Goal: Communication & Community: Ask a question

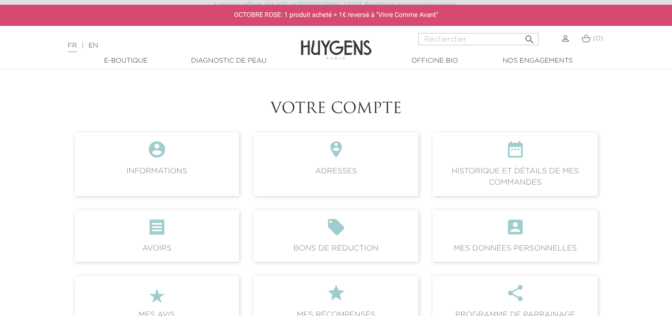
scroll to position [94, 0]
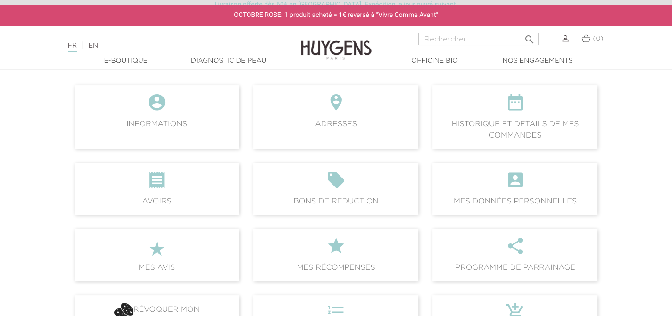
click at [352, 190] on icon "" at bounding box center [336, 183] width 150 height 25
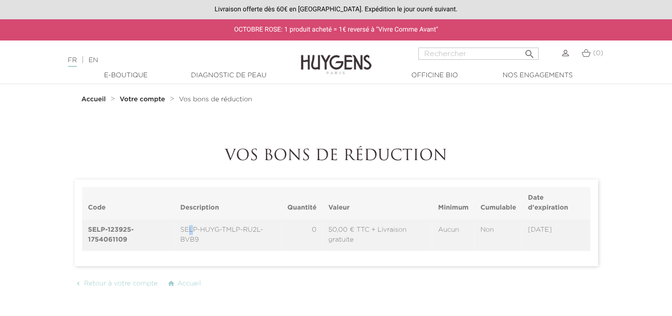
click at [190, 231] on td "SELP-HUYG-TMLP-RU2L-BVB9" at bounding box center [227, 235] width 107 height 32
drag, startPoint x: 88, startPoint y: 228, endPoint x: 141, endPoint y: 237, distance: 54.4
click at [141, 237] on th "SELP-123925-1754061109" at bounding box center [128, 235] width 92 height 32
copy th "SELP-123925-1754061109"
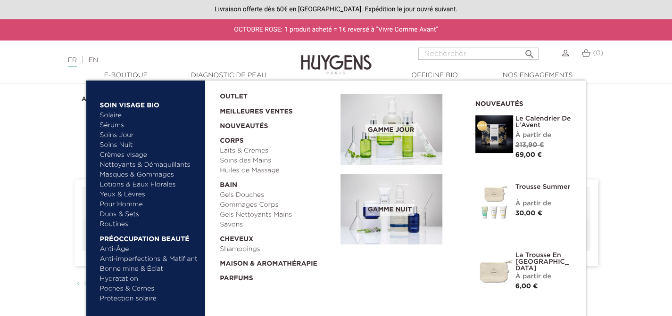
click at [122, 153] on link "Crèmes visage" at bounding box center [149, 155] width 99 height 10
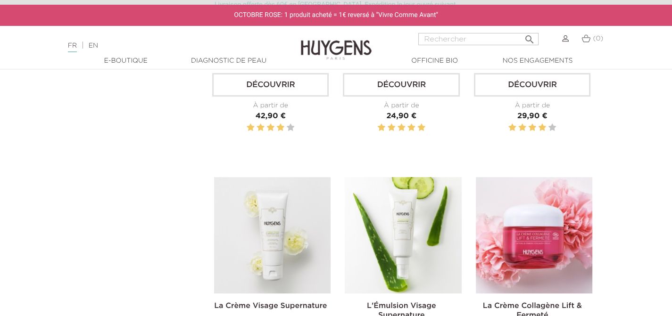
scroll to position [519, 0]
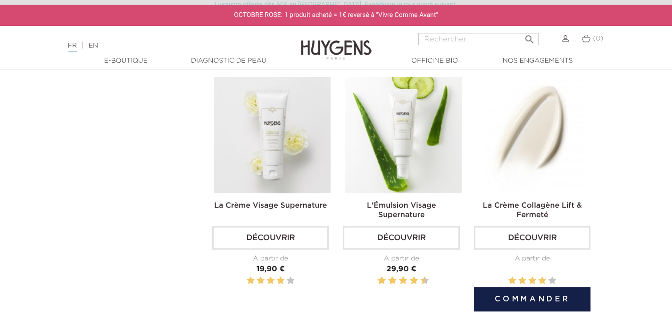
click at [537, 233] on link "Découvrir" at bounding box center [532, 238] width 116 height 24
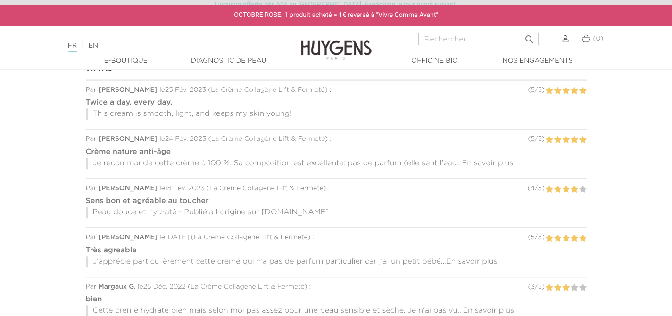
scroll to position [754, 0]
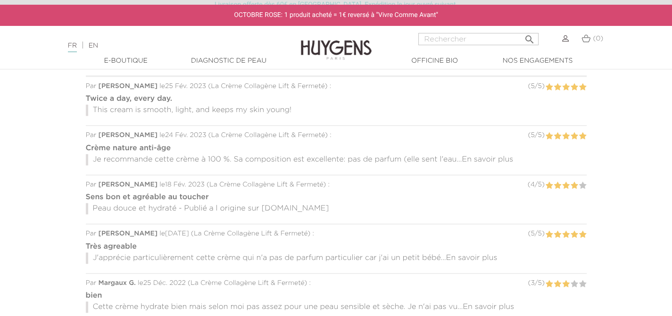
click at [501, 156] on span "En savoir plus" at bounding box center [487, 160] width 51 height 8
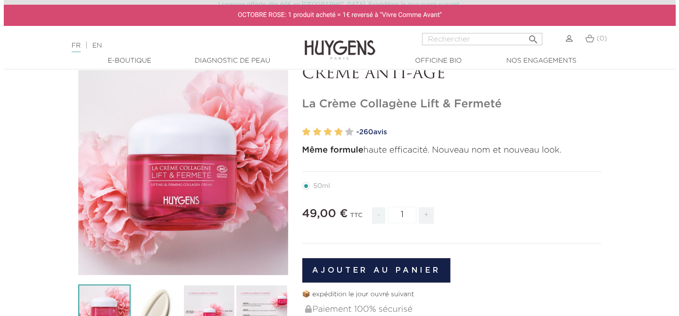
scroll to position [141, 0]
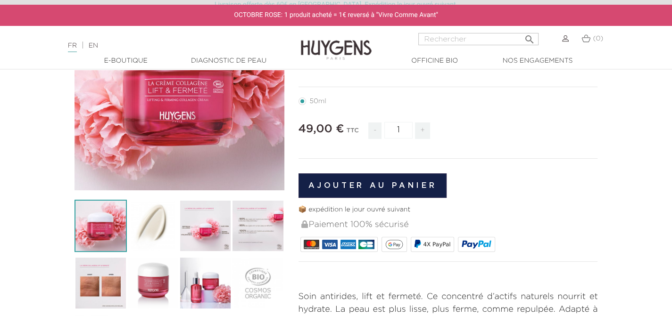
click at [371, 183] on button "Ajouter au panier" at bounding box center [372, 185] width 148 height 25
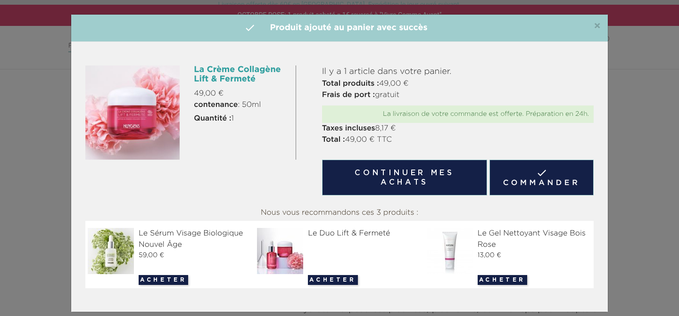
click at [520, 179] on link " Commander" at bounding box center [541, 178] width 104 height 36
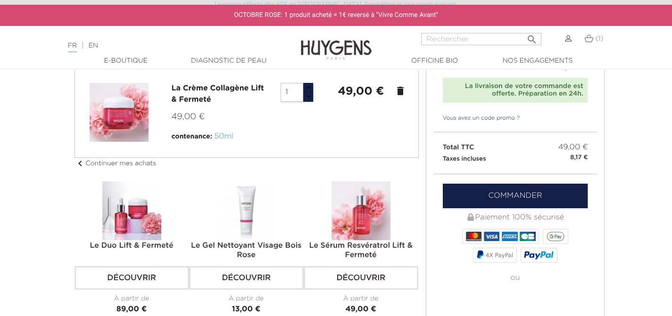
scroll to position [94, 0]
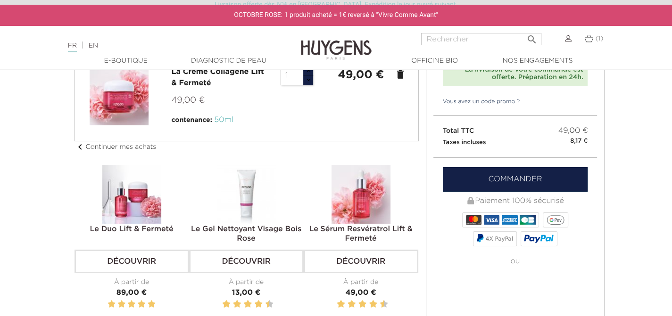
click at [519, 179] on link "Commander" at bounding box center [515, 179] width 145 height 25
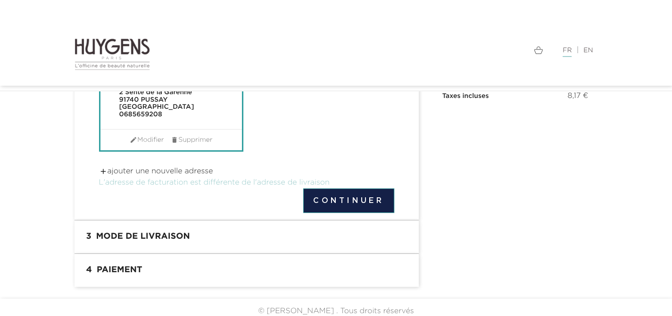
scroll to position [160, 0]
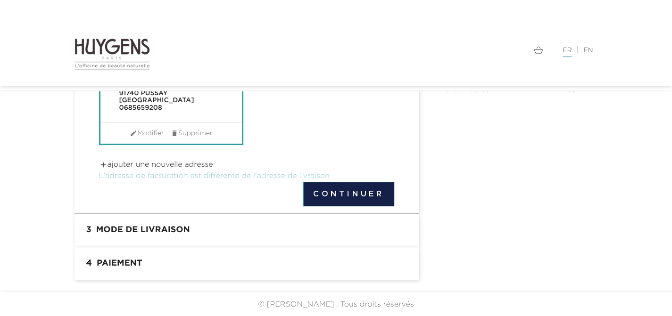
click at [136, 166] on link " ajouter une nouvelle adresse" at bounding box center [156, 165] width 114 height 8
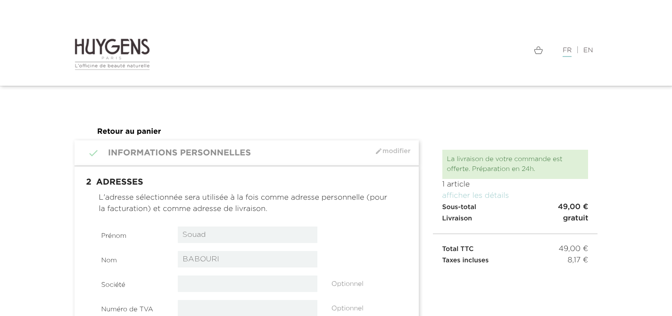
select select "8"
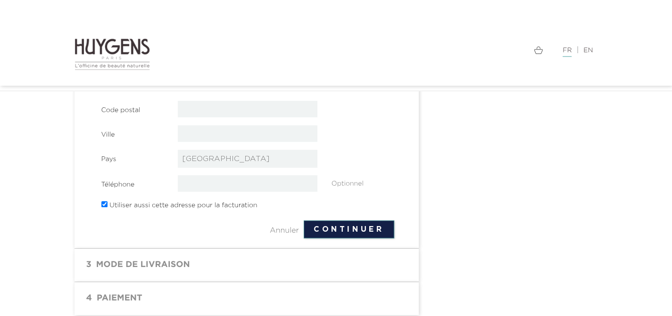
scroll to position [307, 0]
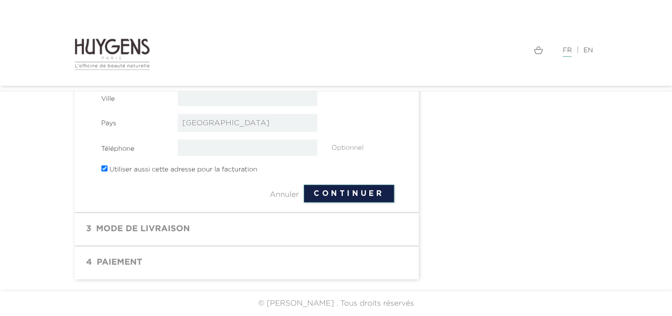
click at [279, 195] on link "Annuler" at bounding box center [284, 195] width 29 height 11
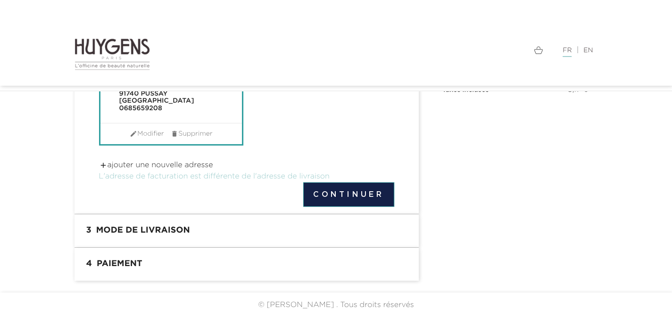
scroll to position [160, 0]
click at [331, 192] on button "Continuer" at bounding box center [348, 194] width 91 height 25
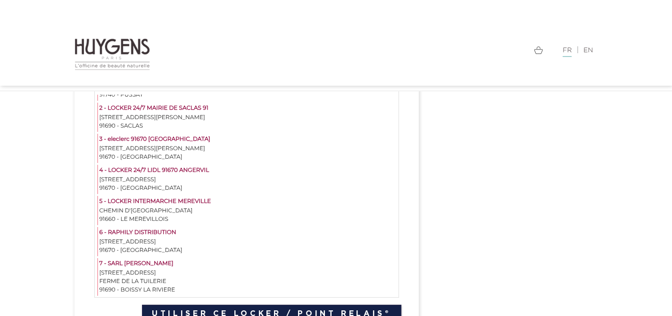
scroll to position [236, 0]
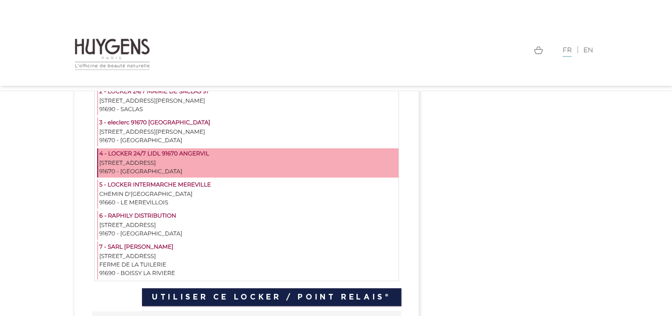
click at [141, 165] on div "15 AVENUE DE PARIS" at bounding box center [247, 163] width 297 height 8
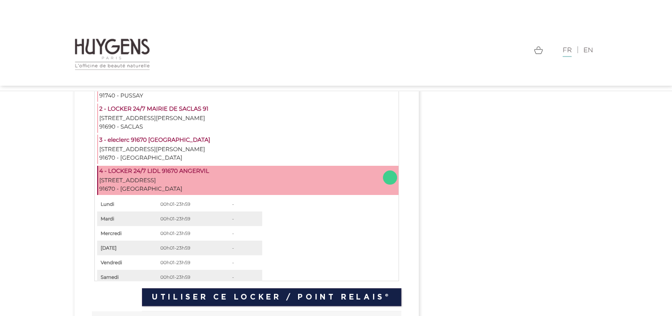
scroll to position [5, 0]
click at [329, 295] on button "Utiliser ce Locker / Point Relais®" at bounding box center [271, 297] width 259 height 18
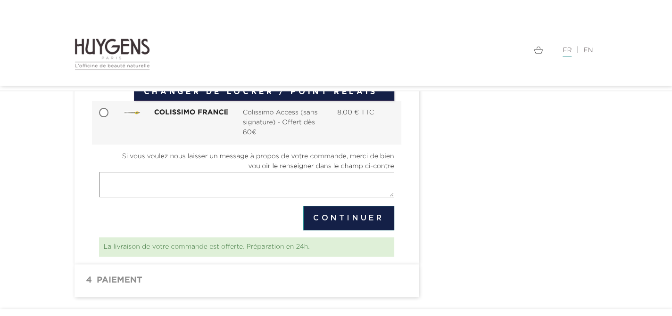
scroll to position [236, 0]
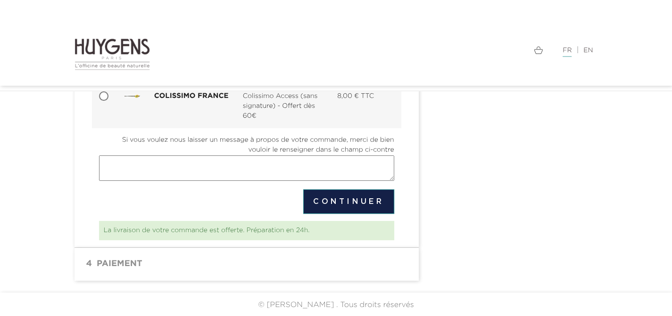
click at [344, 198] on button "Continuer" at bounding box center [348, 202] width 91 height 25
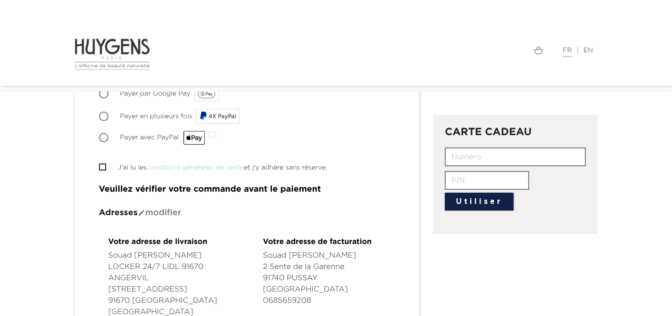
scroll to position [94, 0]
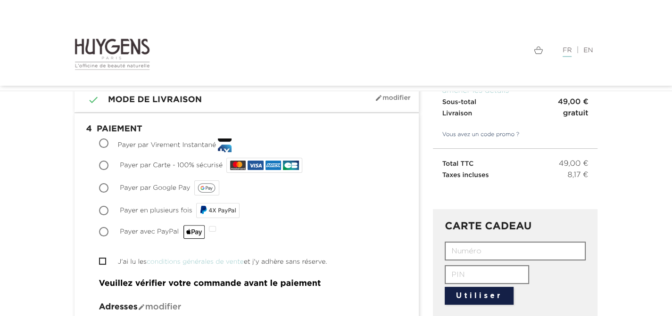
click at [468, 254] on input "text" at bounding box center [515, 251] width 141 height 19
type input "HUYG-TMLP-RU2L-BVB9"
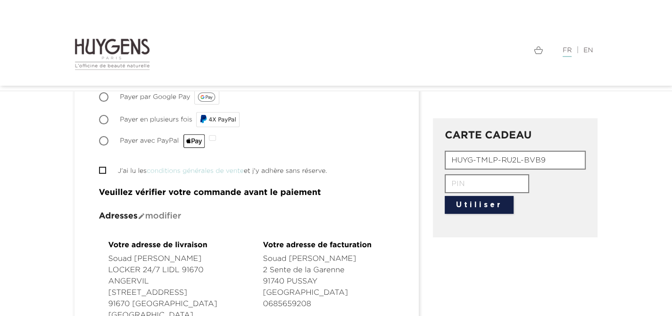
scroll to position [189, 0]
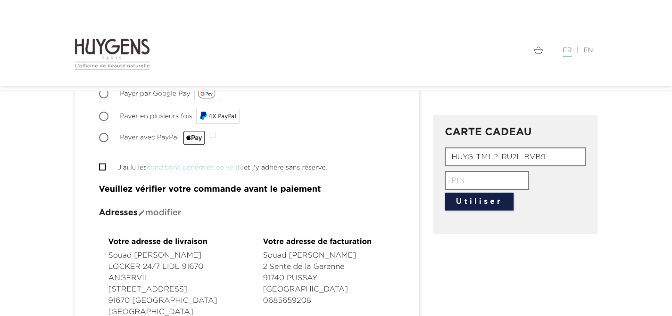
click at [478, 201] on button "Utiliser" at bounding box center [479, 202] width 69 height 18
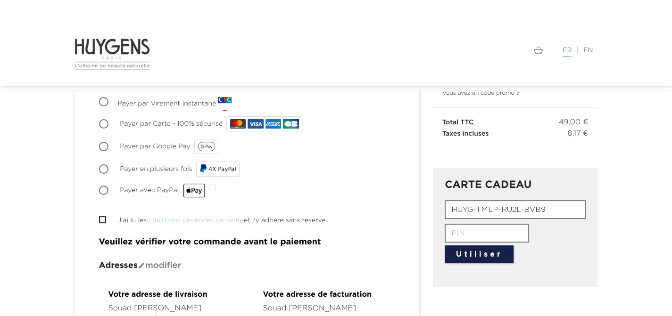
scroll to position [141, 0]
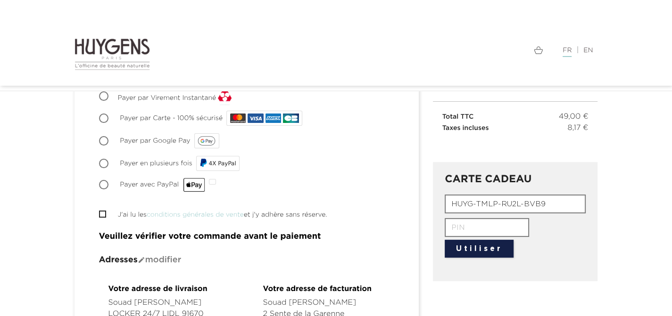
click at [464, 228] on input "text" at bounding box center [487, 227] width 84 height 19
type input "2025"
click at [484, 250] on button "Utiliser" at bounding box center [479, 249] width 69 height 18
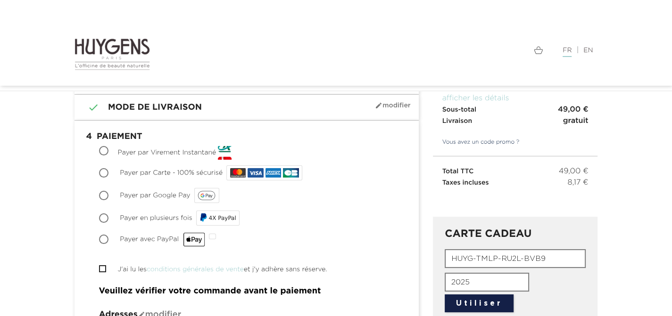
scroll to position [85, 0]
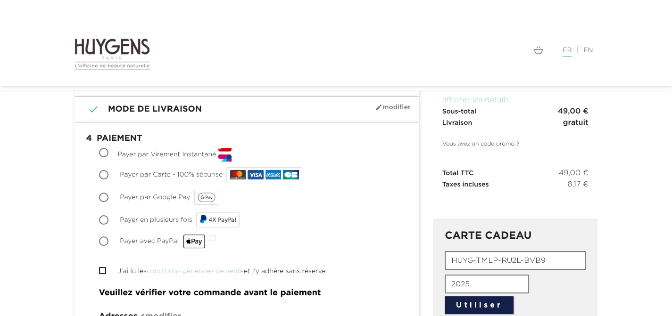
click at [100, 171] on input "Payer par Carte - 100% sécurisé" at bounding box center [104, 175] width 9 height 9
radio input "true"
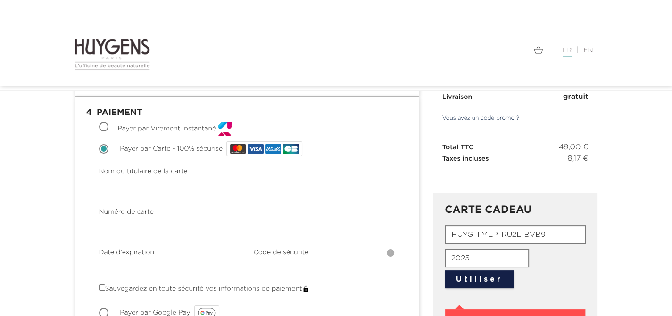
scroll to position [189, 0]
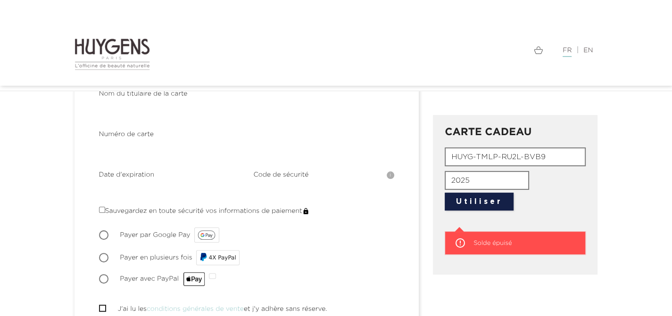
click at [486, 205] on button "Utiliser" at bounding box center [479, 202] width 69 height 18
click at [456, 243] on icon "" at bounding box center [459, 243] width 11 height 11
click at [495, 240] on span "Solde épuisé" at bounding box center [492, 243] width 38 height 6
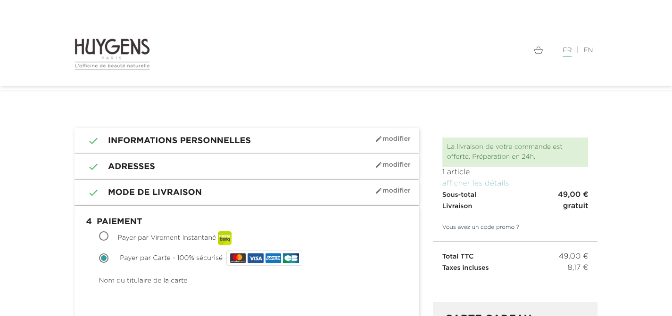
scroll to position [0, 0]
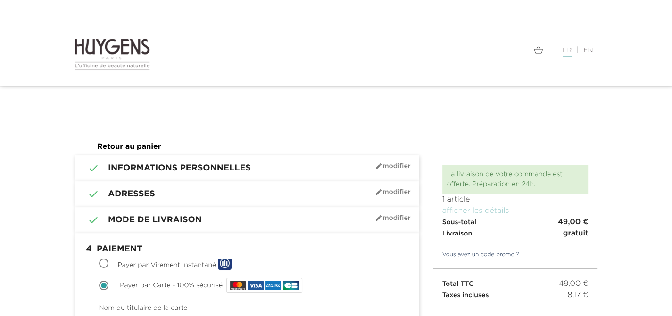
click at [107, 47] on img at bounding box center [112, 54] width 76 height 33
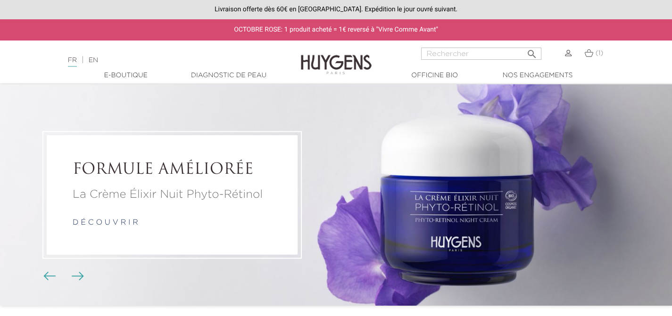
click at [588, 55] on img at bounding box center [588, 53] width 9 height 8
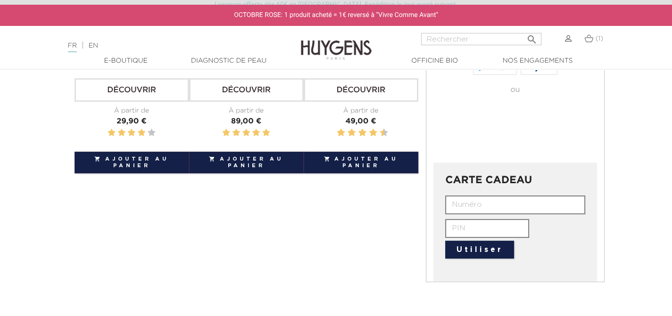
scroll to position [283, 0]
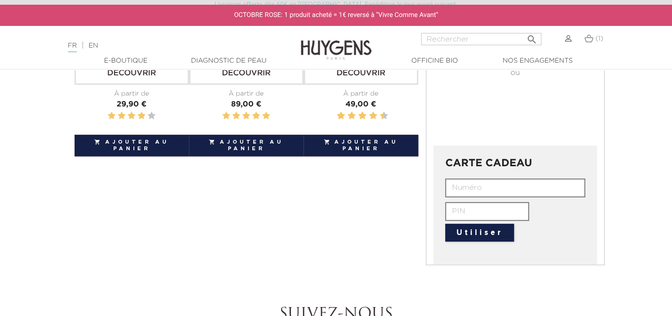
click at [518, 176] on div "CARTE CADEAU Utiliser  " at bounding box center [515, 205] width 164 height 119
click at [512, 184] on input "text" at bounding box center [515, 188] width 140 height 19
type input "HUYG-TMLP-RU2L-BVB9"
click at [507, 214] on input "text" at bounding box center [487, 211] width 84 height 19
type input "2025"
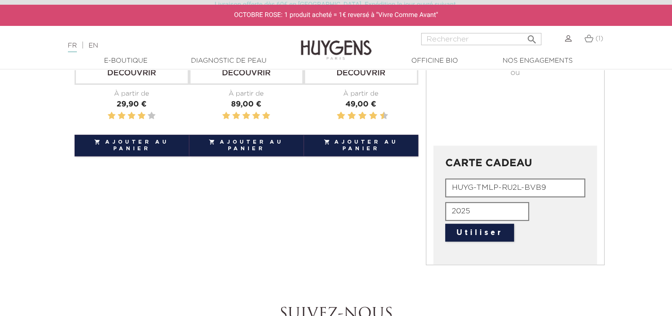
click at [499, 235] on button "Utiliser" at bounding box center [479, 233] width 69 height 18
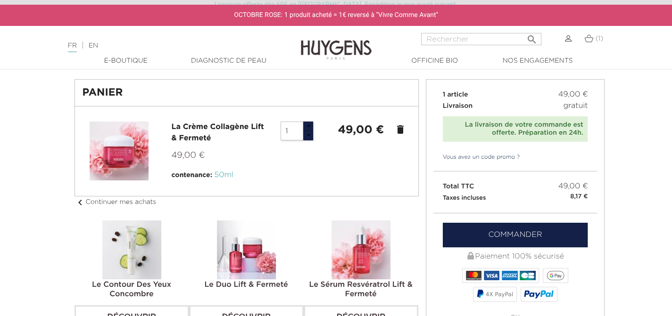
scroll to position [0, 0]
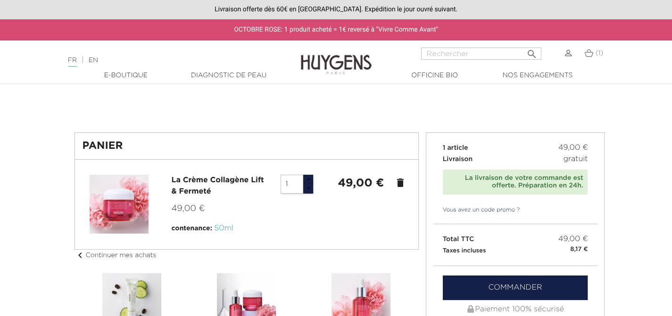
click at [565, 52] on img at bounding box center [568, 53] width 7 height 7
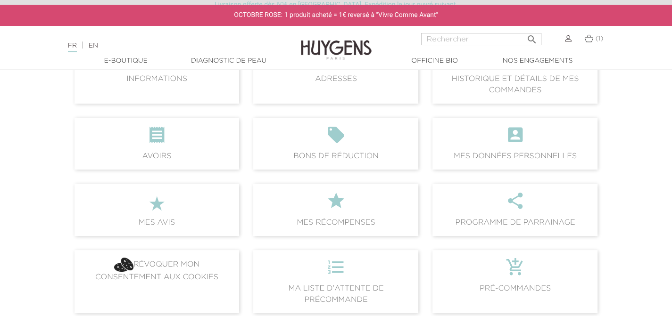
scroll to position [141, 0]
click at [335, 129] on icon "" at bounding box center [336, 136] width 150 height 25
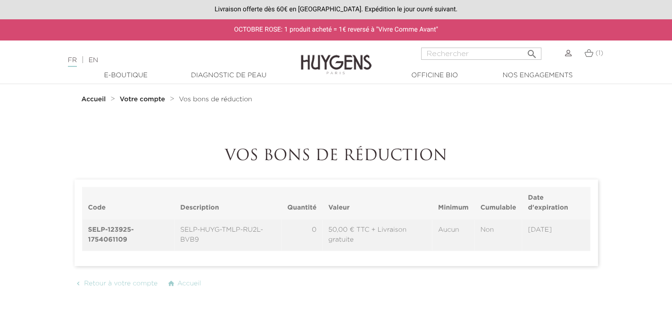
click at [162, 101] on strong "Votre compte" at bounding box center [142, 99] width 45 height 7
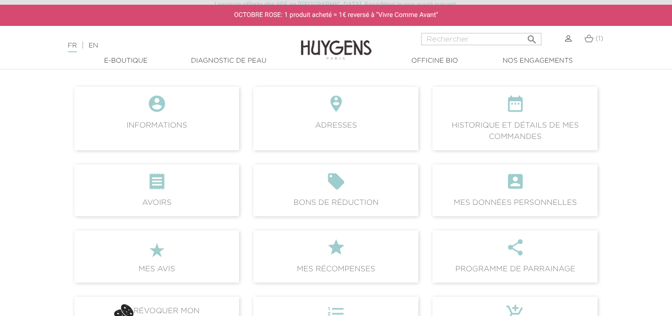
scroll to position [94, 0]
click at [186, 171] on icon "" at bounding box center [157, 183] width 150 height 25
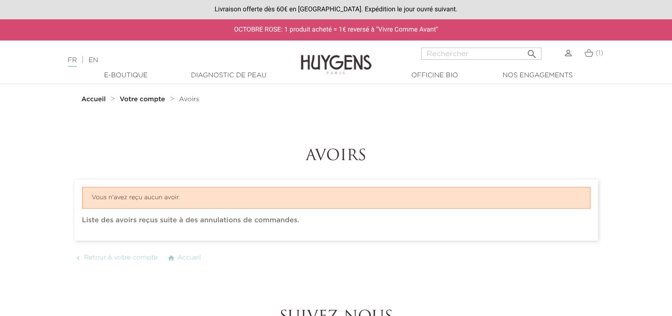
click at [147, 99] on strong "Votre compte" at bounding box center [142, 99] width 45 height 7
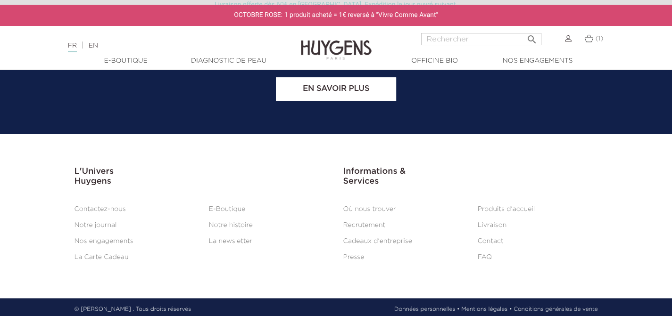
scroll to position [1000, 0]
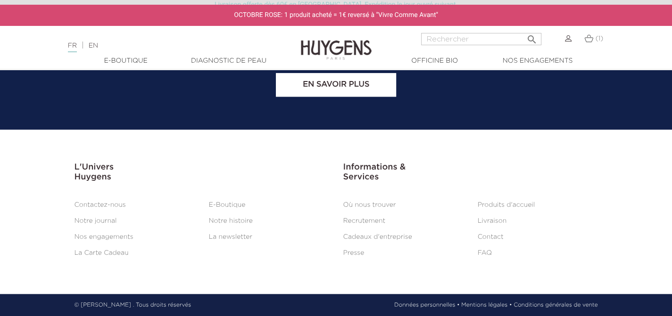
click at [99, 204] on link "Contactez-nous" at bounding box center [99, 205] width 51 height 7
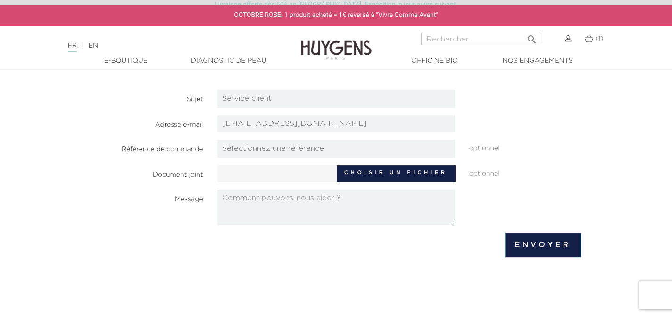
scroll to position [94, 0]
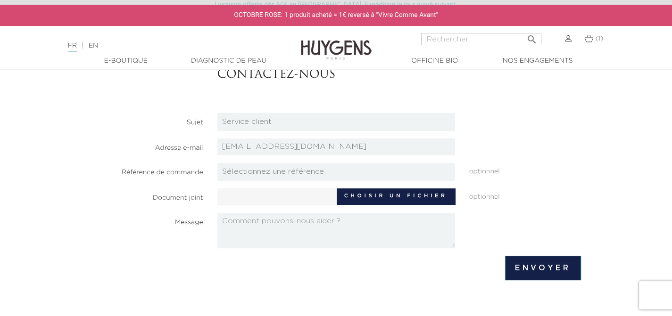
click at [351, 228] on textarea at bounding box center [336, 230] width 238 height 35
click at [394, 218] on textarea "Bonjour j'avais payé une commande avec une wondercard HUYGENS" at bounding box center [336, 230] width 238 height 35
click at [297, 219] on textarea "Bonjour j'avais payé une commande avec une carte cadeau wondercard HUYGENS" at bounding box center [336, 230] width 238 height 35
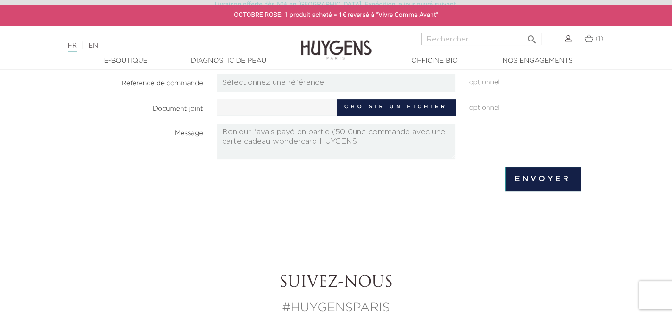
scroll to position [189, 0]
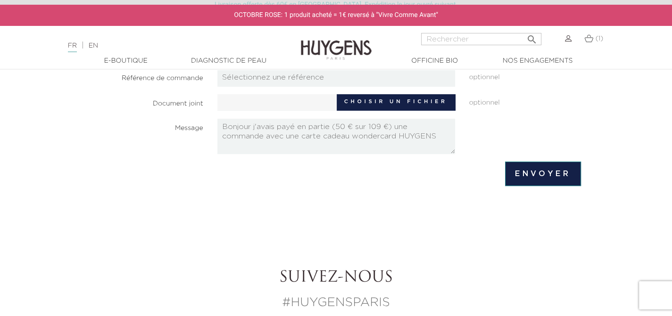
drag, startPoint x: 332, startPoint y: 126, endPoint x: 392, endPoint y: 124, distance: 60.4
click at [392, 124] on textarea "Bonjour j'avais payé en partie (50 € sur 109 €) une commande avec une carte cad…" at bounding box center [336, 136] width 238 height 35
click at [447, 134] on textarea "Bonjour j'avais payé en partie (50 € sur 109 €) une commande avec une carte cad…" at bounding box center [336, 136] width 238 height 35
drag, startPoint x: 332, startPoint y: 127, endPoint x: 396, endPoint y: 126, distance: 63.6
click at [396, 126] on textarea "Bonjour j'avais payé en partie (50 € sur 109 €) une commande avec une carte cad…" at bounding box center [336, 136] width 238 height 35
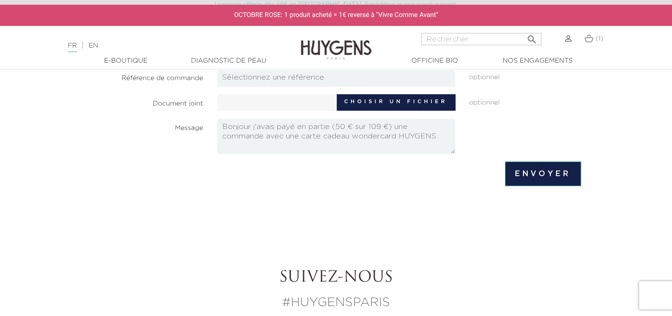
click at [394, 128] on textarea "Bonjour j'avais payé en partie (50 € sur 109 €) une commande avec une carte cad…" at bounding box center [336, 136] width 238 height 35
click at [447, 133] on textarea "Bonjour j'avais payé en partie (50 € sur 109 €) une commande avec une carte cad…" at bounding box center [336, 136] width 238 height 35
click at [266, 135] on textarea "Bonjour j'avais payé en partie (50 € sur 109 €) une commande avec une carte cad…" at bounding box center [336, 136] width 238 height 35
drag, startPoint x: 299, startPoint y: 125, endPoint x: 394, endPoint y: 121, distance: 94.8
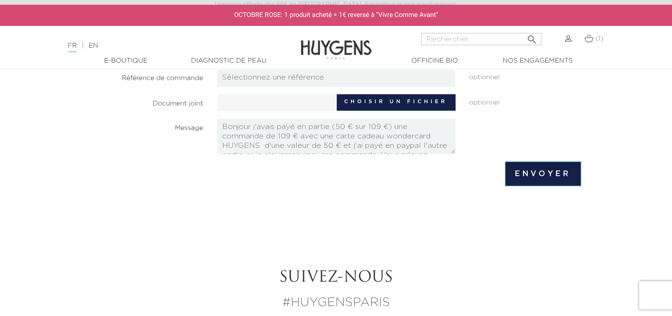
click at [394, 121] on textarea "Bonjour j'avais payé en partie (50 € sur 109 €) une commande de 109 € avec une …" at bounding box center [336, 136] width 238 height 35
click at [297, 136] on textarea "Bonjour j'avais payé en partie (50 € sur 109 €) une commande de 109 € avec une …" at bounding box center [336, 136] width 238 height 35
drag, startPoint x: 395, startPoint y: 124, endPoint x: 296, endPoint y: 128, distance: 98.6
click at [296, 128] on textarea "Bonjour j'avais payé en partie (50 € sur 109 €) une commande de 109 €en partie …" at bounding box center [336, 136] width 238 height 35
click at [389, 126] on textarea "Bonjour j'avais payé une commande de 109 €en partie avec une carte cadeau wonde…" at bounding box center [336, 136] width 238 height 35
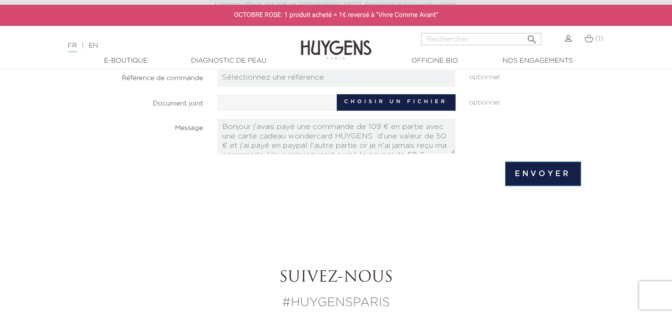
click at [355, 127] on textarea "Bonjour j'avais payé une commande de 109 € en partie avec une carte cadeau wond…" at bounding box center [336, 136] width 238 height 35
click at [260, 146] on textarea "Bonjour j'avais payé une commande de 109 € en partie avec une carte cadeau wond…" at bounding box center [336, 136] width 238 height 35
click at [357, 125] on textarea "Bonjour j'avais payé une commande de 109 € en partie avec une carte cadeau wond…" at bounding box center [336, 136] width 238 height 35
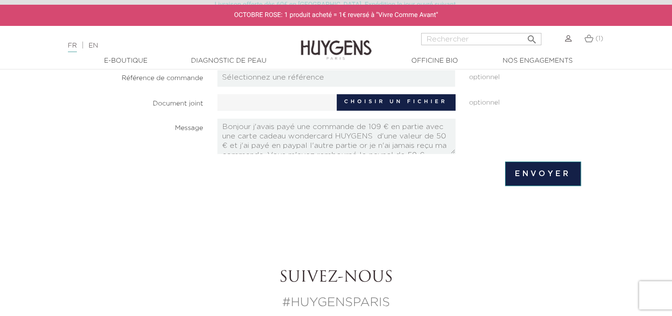
paste textarea "EFMHRZGOZ"
click at [311, 142] on textarea "Bonjour j'avais payé une commande EFMHRZGOZ de 109 € en partie avec une carte c…" at bounding box center [336, 136] width 238 height 35
drag, startPoint x: 310, startPoint y: 130, endPoint x: 259, endPoint y: 132, distance: 51.4
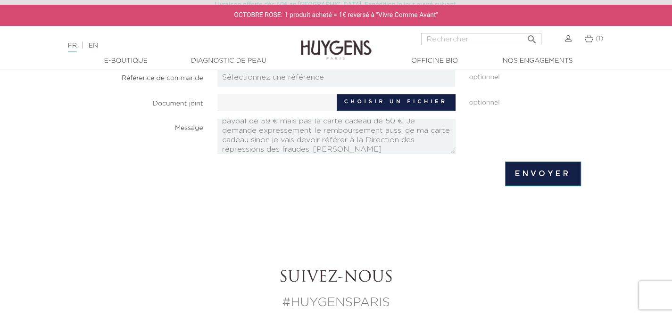
click at [259, 132] on textarea "Bonjour j'avais payé une commande EFMHRZGOZ de 109 € en partie avec une carte c…" at bounding box center [336, 136] width 238 height 35
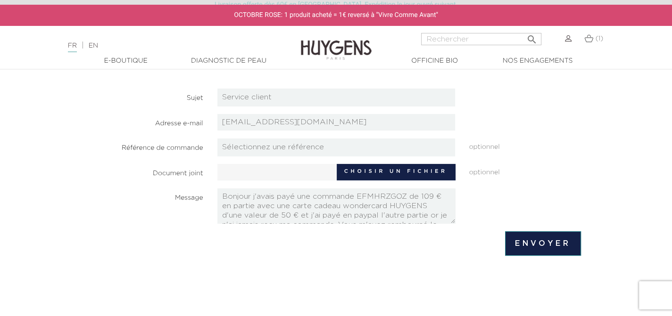
scroll to position [141, 0]
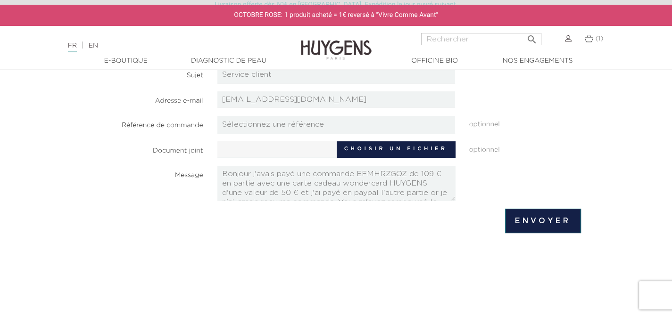
type textarea "Bonjour j'avais payé une commande EFMHRZGOZ de 109 € en partie avec une carte c…"
click at [248, 125] on select "Sélectionnez une référence EFMHRZGOZ" at bounding box center [336, 125] width 238 height 18
select select "27559"
click at [217, 116] on select "Sélectionnez une référence EFMHRZGOZ" at bounding box center [336, 125] width 238 height 18
click at [239, 77] on select "Candidatures Boutiques Candidatures Siège Partenariats Relations Presse Service…" at bounding box center [336, 75] width 238 height 18
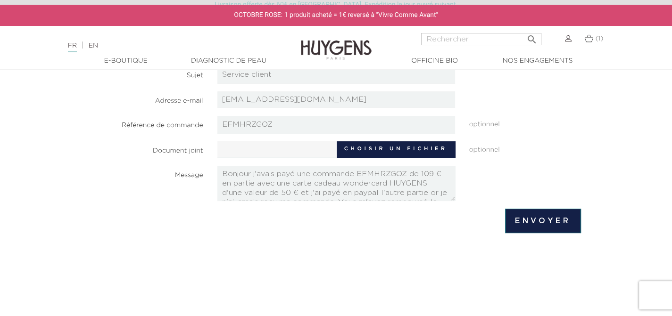
click at [143, 204] on form "Contactez-nous Sujet Candidatures Boutiques Candidatures Siège Partenariats Rel…" at bounding box center [335, 116] width 489 height 236
click at [522, 224] on input "Envoyer" at bounding box center [542, 221] width 75 height 25
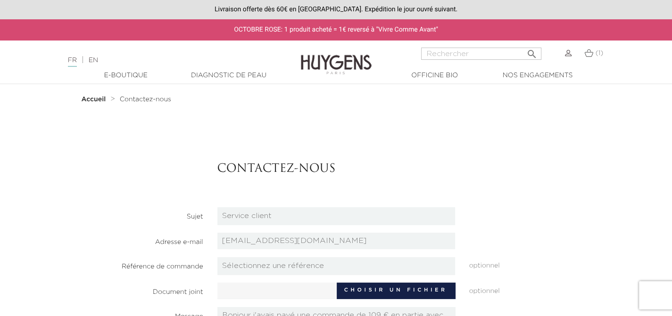
scroll to position [189, 0]
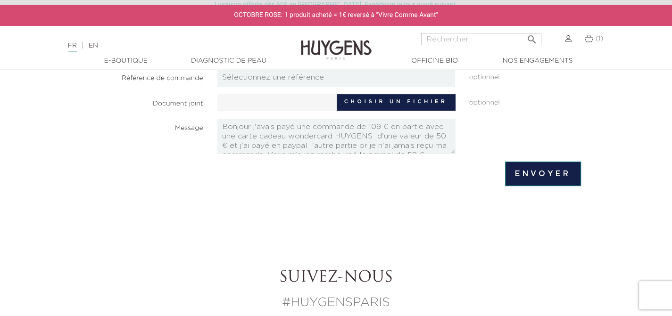
click at [592, 41] on img at bounding box center [588, 38] width 9 height 8
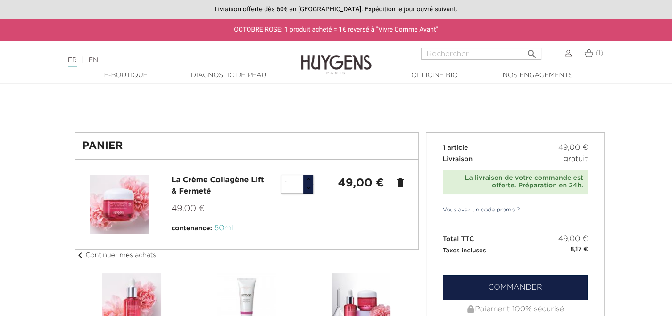
click at [591, 52] on img at bounding box center [588, 53] width 9 height 8
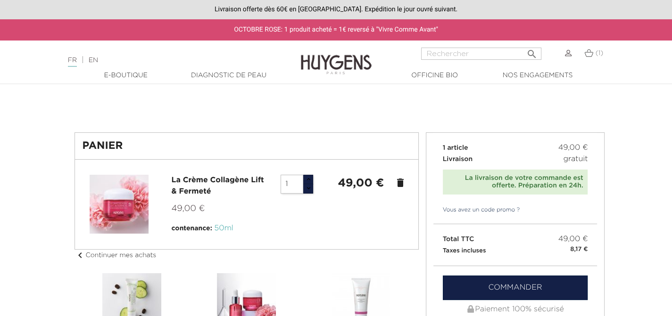
click at [568, 53] on img at bounding box center [568, 53] width 7 height 7
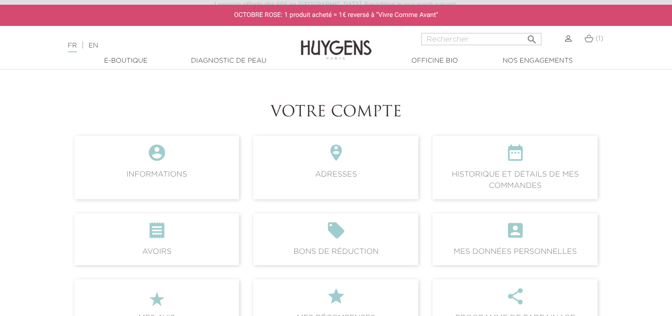
scroll to position [94, 0]
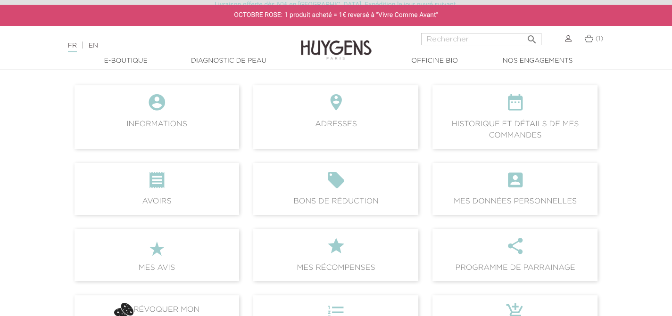
click at [480, 117] on icon "" at bounding box center [515, 105] width 150 height 25
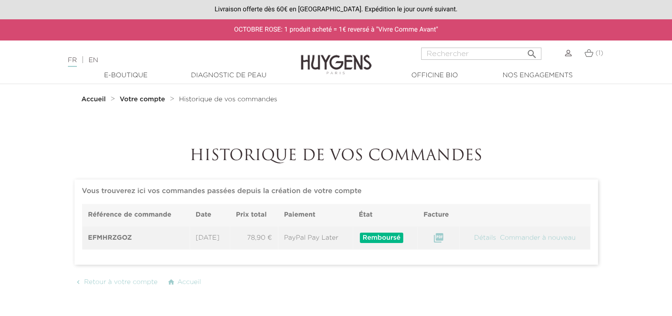
click at [268, 237] on td "78,90 €" at bounding box center [254, 238] width 48 height 24
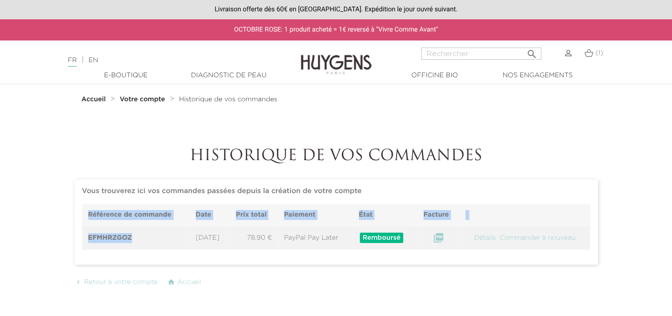
drag, startPoint x: 130, startPoint y: 238, endPoint x: 91, endPoint y: 238, distance: 39.6
click at [78, 240] on section "Vous trouverez ici vos commandes passées depuis la création de votre compte Réf…" at bounding box center [335, 222] width 523 height 85
click at [109, 237] on th "EFMHRZGOZ" at bounding box center [135, 238] width 107 height 24
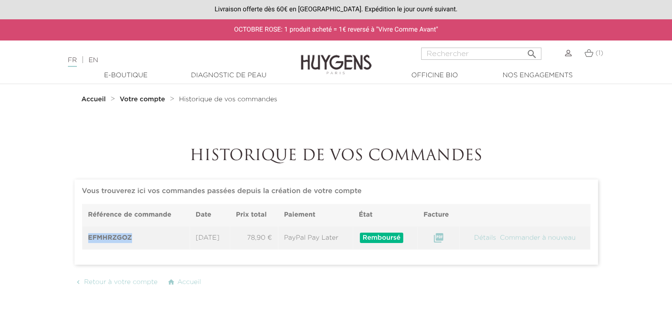
drag, startPoint x: 130, startPoint y: 237, endPoint x: 85, endPoint y: 238, distance: 44.8
click at [85, 238] on th "EFMHRZGOZ" at bounding box center [135, 238] width 107 height 24
copy th "EFMHRZGOZ"
